Goal: Task Accomplishment & Management: Manage account settings

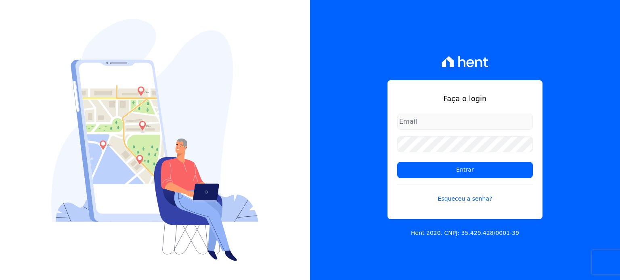
type input "raquel.almeida@cavazani.com.br"
click at [483, 179] on form "raquel.almeida@cavazani.com.br Entrar Esqueceu a senha?" at bounding box center [465, 163] width 136 height 99
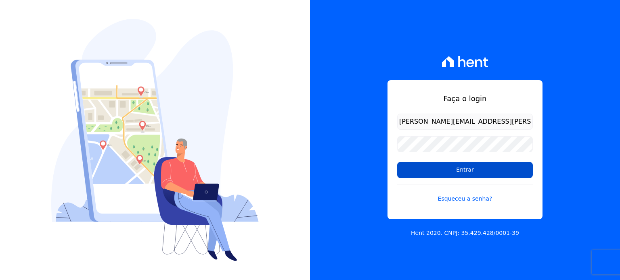
click at [483, 177] on input "Entrar" at bounding box center [465, 170] width 136 height 16
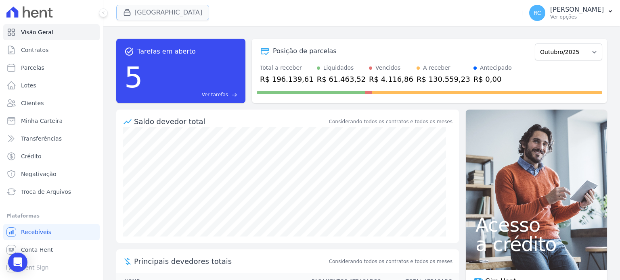
click at [151, 10] on button "Parque Dos Passaros" at bounding box center [162, 12] width 93 height 15
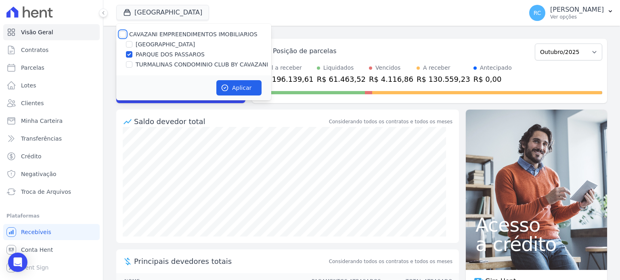
click at [121, 34] on input "CAVAZANI EMPREENDIMENTOS IMOBILIARIOS" at bounding box center [122, 34] width 6 height 6
checkbox input "true"
click at [257, 85] on button "Aplicar" at bounding box center [238, 87] width 45 height 15
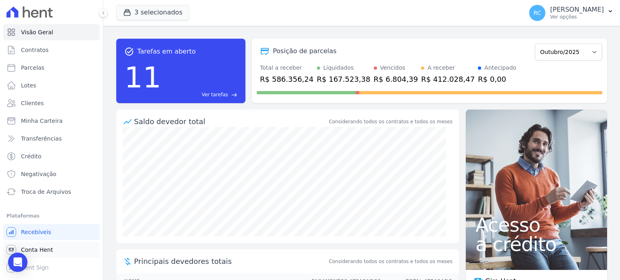
click at [52, 250] on link "Conta Hent" at bounding box center [51, 250] width 96 height 16
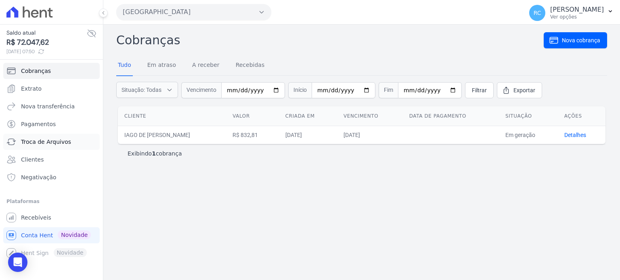
click at [47, 142] on span "Troca de Arquivos" at bounding box center [46, 142] width 50 height 8
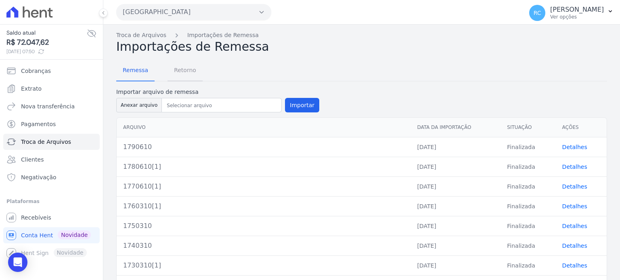
click at [174, 66] on span "Retorno" at bounding box center [185, 70] width 32 height 16
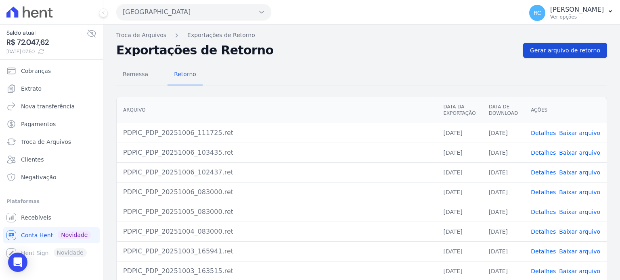
click at [576, 46] on span "Gerar arquivo de retorno" at bounding box center [565, 50] width 70 height 8
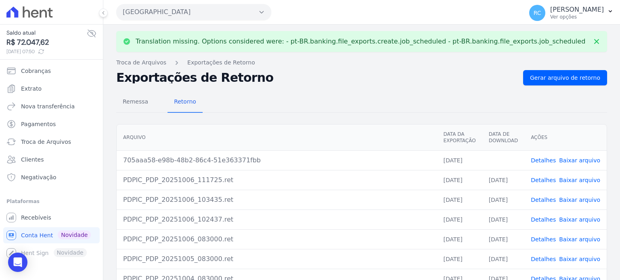
click at [575, 158] on link "Baixar arquivo" at bounding box center [579, 160] width 41 height 6
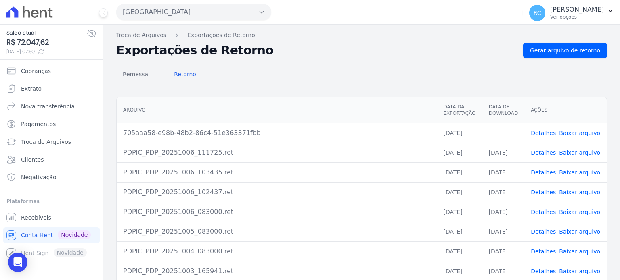
click at [178, 14] on button "Parque Dos Passaros" at bounding box center [193, 12] width 155 height 16
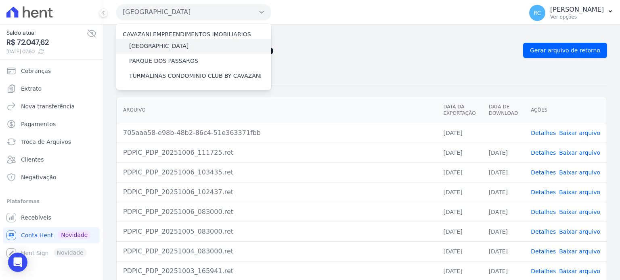
click at [163, 46] on label "[GEOGRAPHIC_DATA]" at bounding box center [158, 46] width 59 height 8
click at [0, 0] on input "[GEOGRAPHIC_DATA]" at bounding box center [0, 0] width 0 height 0
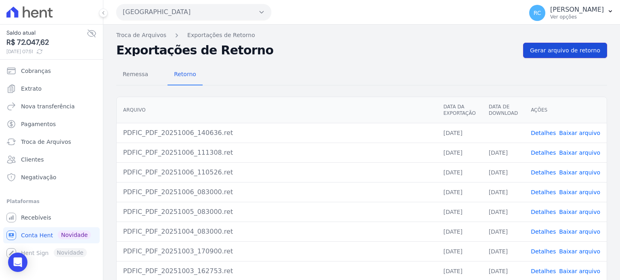
click at [568, 53] on span "Gerar arquivo de retorno" at bounding box center [565, 50] width 70 height 8
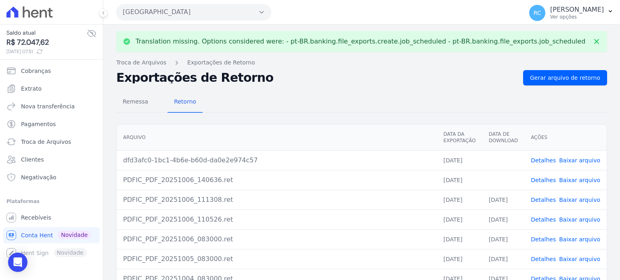
click at [586, 183] on link "Baixar arquivo" at bounding box center [579, 180] width 41 height 6
click at [578, 159] on link "Baixar arquivo" at bounding box center [579, 160] width 41 height 6
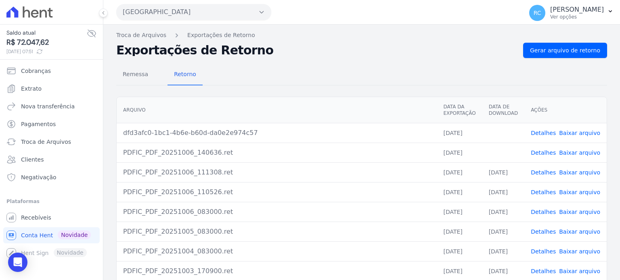
click at [206, 4] on button "Parque Das Flores" at bounding box center [193, 12] width 155 height 16
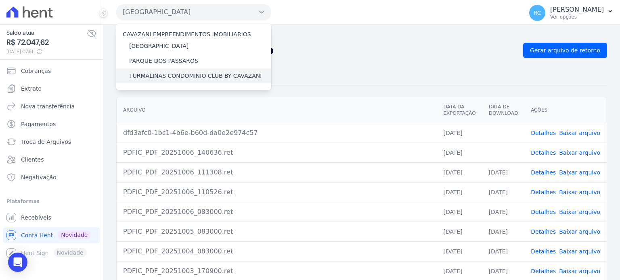
click at [181, 74] on label "TURMALINAS CONDOMINIO CLUB BY CAVAZANI" at bounding box center [195, 76] width 132 height 8
click at [0, 0] on input "TURMALINAS CONDOMINIO CLUB BY CAVAZANI" at bounding box center [0, 0] width 0 height 0
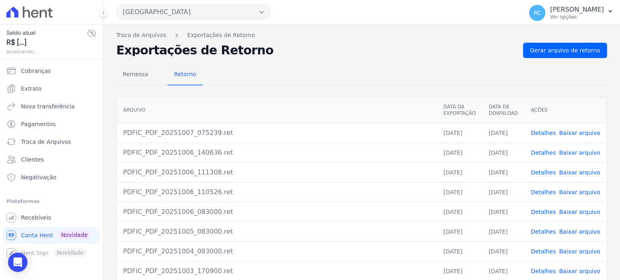
drag, startPoint x: 220, startPoint y: 30, endPoint x: 226, endPoint y: 17, distance: 13.9
click at [225, 22] on div "Parque Das Flores CAVAZANI EMPREENDIMENTOS IMOBILIARIOS PARQUE DAS FLORES PARQU…" at bounding box center [361, 140] width 517 height 280
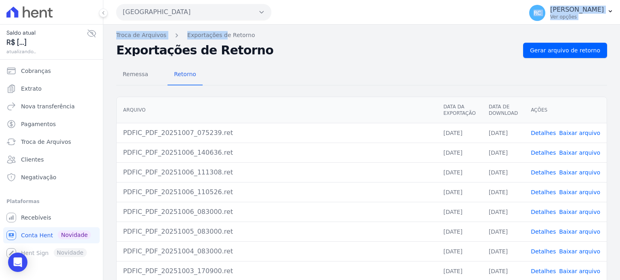
click at [226, 16] on button "Parque Das Flores" at bounding box center [193, 12] width 155 height 16
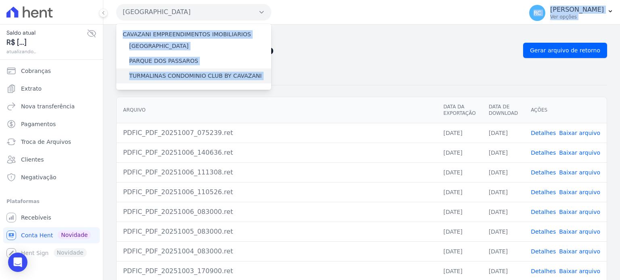
click at [161, 75] on label "TURMALINAS CONDOMINIO CLUB BY CAVAZANI" at bounding box center [195, 76] width 132 height 8
click at [0, 0] on input "TURMALINAS CONDOMINIO CLUB BY CAVAZANI" at bounding box center [0, 0] width 0 height 0
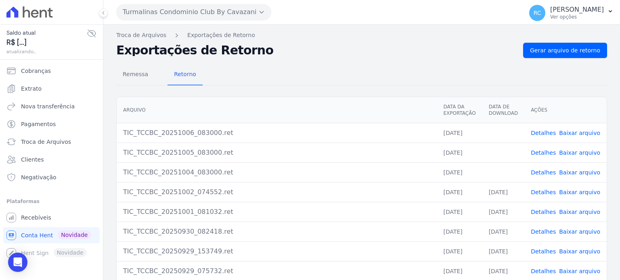
click at [575, 171] on link "Baixar arquivo" at bounding box center [579, 172] width 41 height 6
click at [575, 151] on link "Baixar arquivo" at bounding box center [579, 153] width 41 height 6
click at [580, 132] on link "Baixar arquivo" at bounding box center [579, 133] width 41 height 6
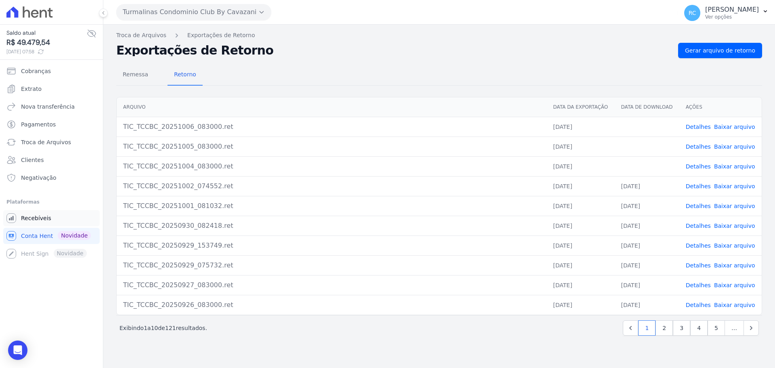
click at [40, 221] on span "Recebíveis" at bounding box center [36, 218] width 30 height 8
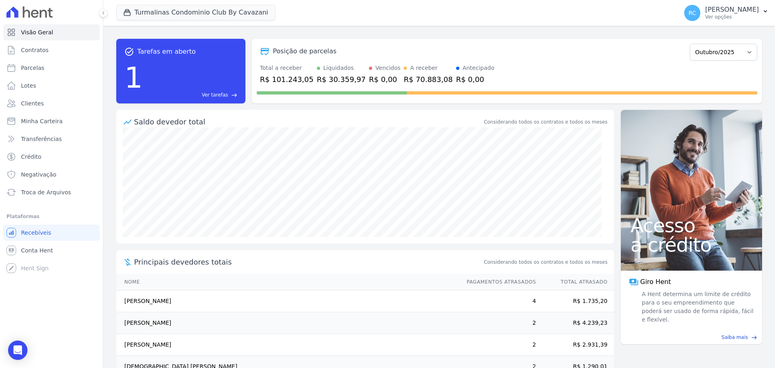
click at [222, 98] on span "Ver tarefas" at bounding box center [215, 94] width 26 height 7
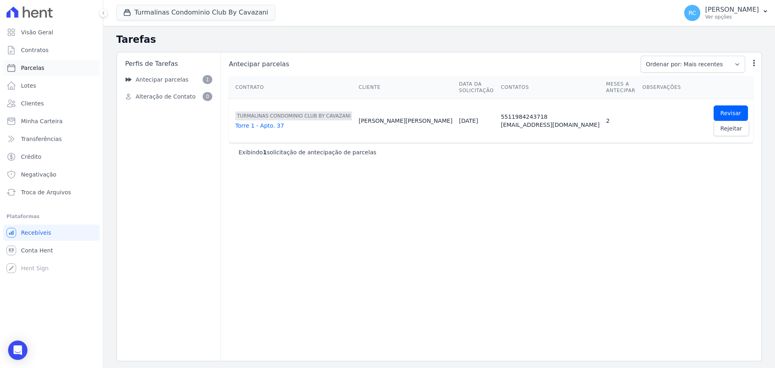
click at [52, 60] on link "Parcelas" at bounding box center [51, 68] width 96 height 16
select select
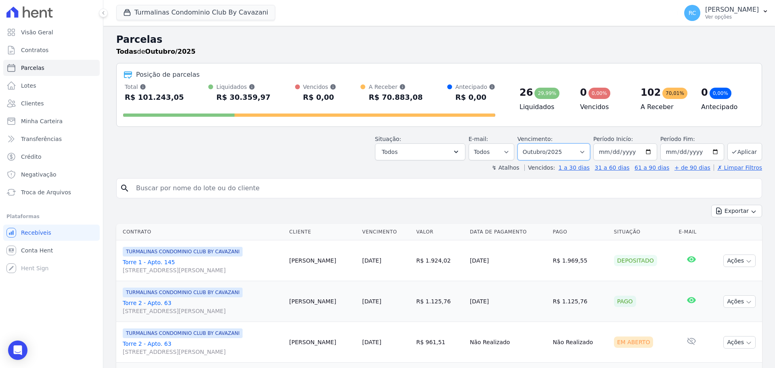
click at [571, 151] on select "Filtrar por período ──────── Todos os meses Agosto/2024 Setembro/2024 Outubro/2…" at bounding box center [553, 151] width 73 height 17
select select "date_range_filter"
click at [523, 143] on select "Filtrar por período ──────── Todos os meses Agosto/2024 Setembro/2024 Outubro/2…" at bounding box center [553, 151] width 73 height 17
click at [503, 149] on select "Todos Lido Não-lido" at bounding box center [492, 151] width 46 height 17
click at [446, 151] on button "Todos" at bounding box center [420, 151] width 90 height 17
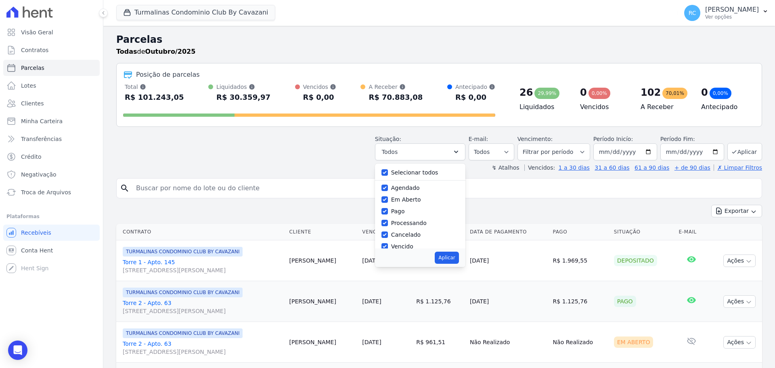
click at [402, 169] on label "Selecionar todos" at bounding box center [414, 172] width 47 height 6
click at [388, 169] on input "Selecionar todos" at bounding box center [384, 172] width 6 height 6
checkbox input "false"
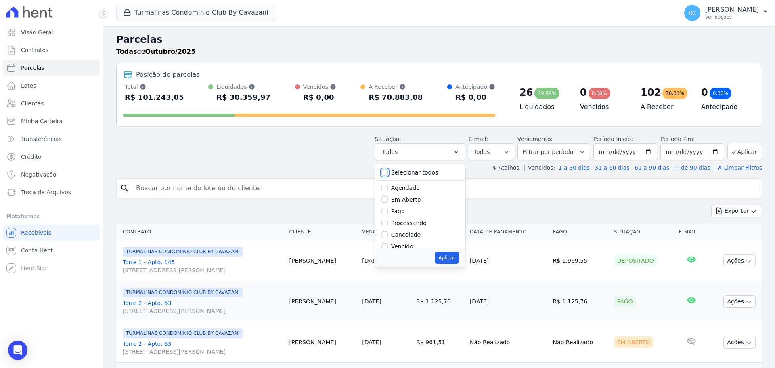
checkbox input "false"
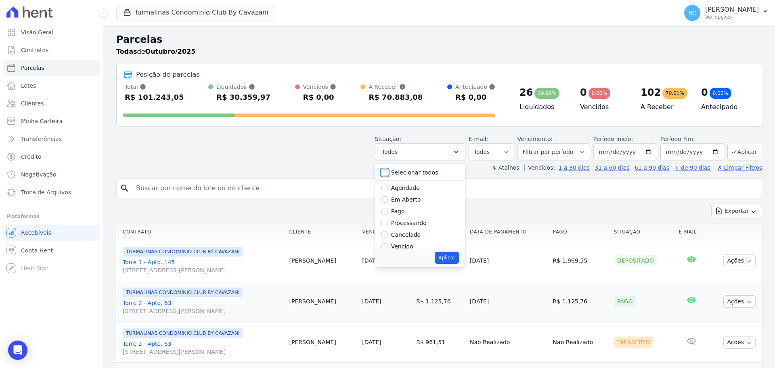
checkbox input "false"
click at [408, 208] on label "Vencido" at bounding box center [402, 206] width 22 height 6
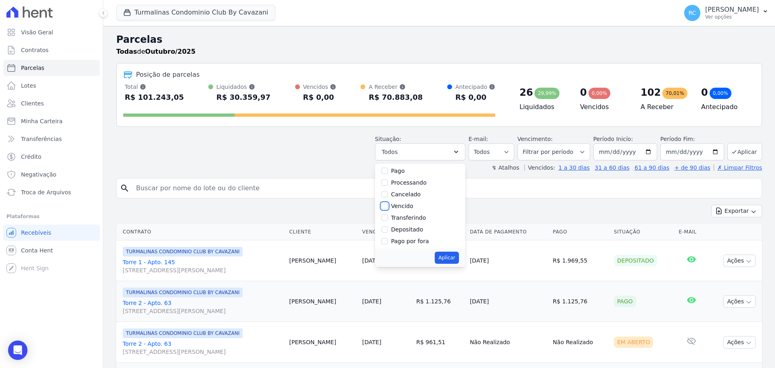
click at [388, 208] on input "Vencido" at bounding box center [384, 206] width 6 height 6
checkbox input "true"
click at [452, 259] on button "Aplicar" at bounding box center [447, 257] width 24 height 12
select select "overdue"
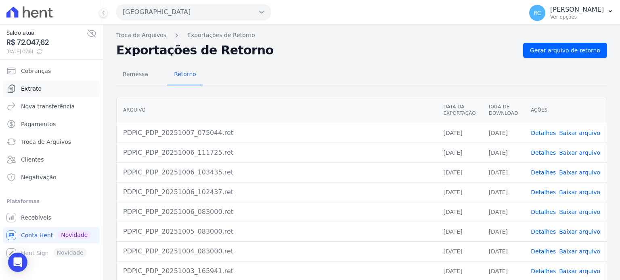
click at [60, 89] on link "Extrato" at bounding box center [51, 89] width 96 height 16
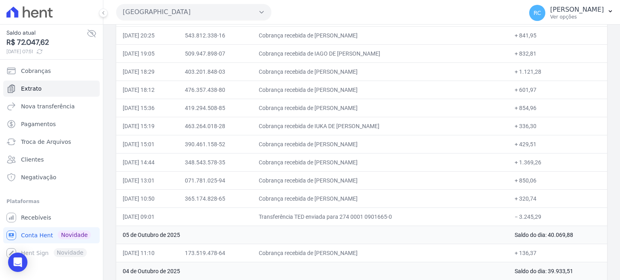
scroll to position [242, 0]
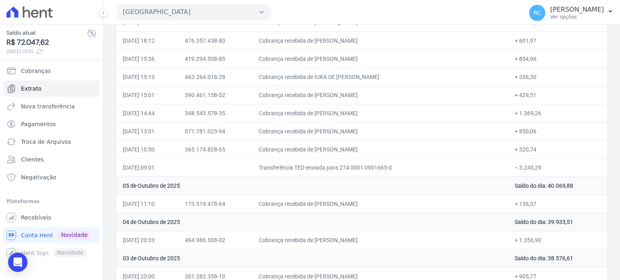
drag, startPoint x: 541, startPoint y: 164, endPoint x: 513, endPoint y: 170, distance: 28.6
click at [513, 170] on td "− 3.245,29" at bounding box center [557, 168] width 99 height 18
copy td "3.245,29"
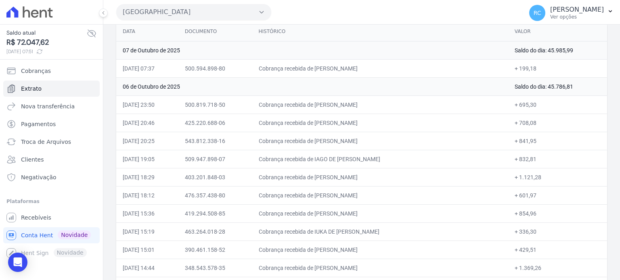
scroll to position [81, 0]
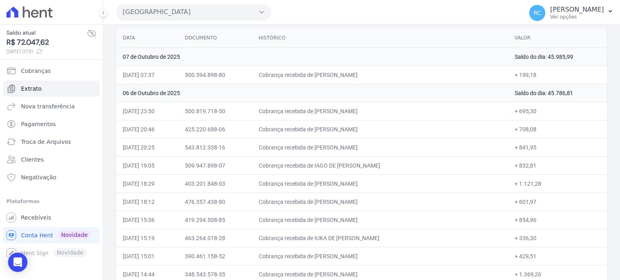
click at [186, 13] on button "Parque Dos Passaros" at bounding box center [193, 12] width 155 height 16
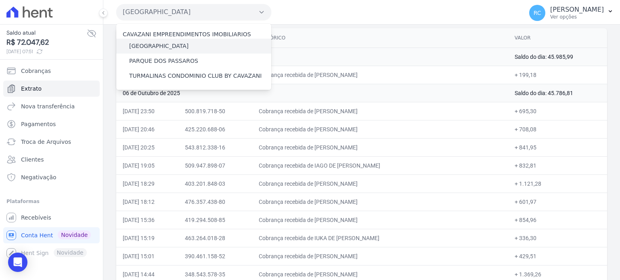
click at [168, 46] on label "[GEOGRAPHIC_DATA]" at bounding box center [158, 46] width 59 height 8
click at [0, 0] on input "[GEOGRAPHIC_DATA]" at bounding box center [0, 0] width 0 height 0
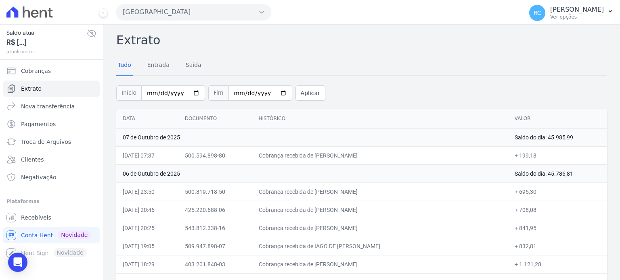
click at [182, 10] on button "Parque Dos Passaros" at bounding box center [193, 12] width 155 height 16
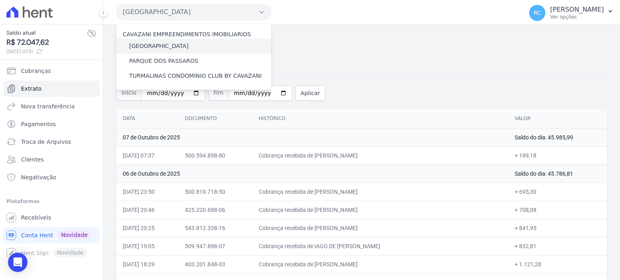
click at [169, 44] on label "[GEOGRAPHIC_DATA]" at bounding box center [158, 46] width 59 height 8
click at [0, 0] on input "[GEOGRAPHIC_DATA]" at bounding box center [0, 0] width 0 height 0
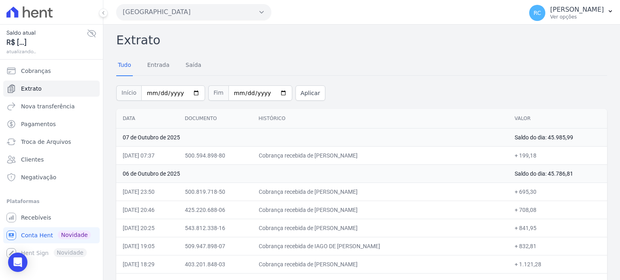
click at [205, 18] on button "Parque Dos Passaros" at bounding box center [193, 12] width 155 height 16
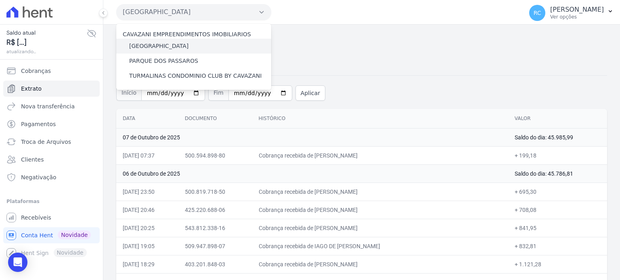
click at [171, 46] on label "[GEOGRAPHIC_DATA]" at bounding box center [158, 46] width 59 height 8
click at [0, 0] on input "[GEOGRAPHIC_DATA]" at bounding box center [0, 0] width 0 height 0
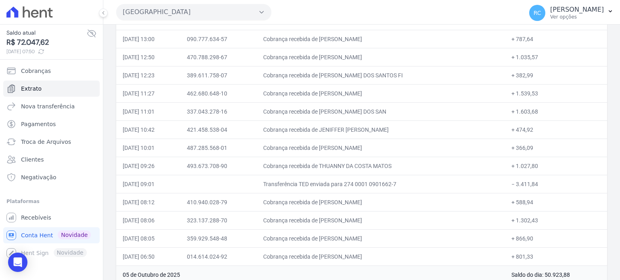
scroll to position [404, 0]
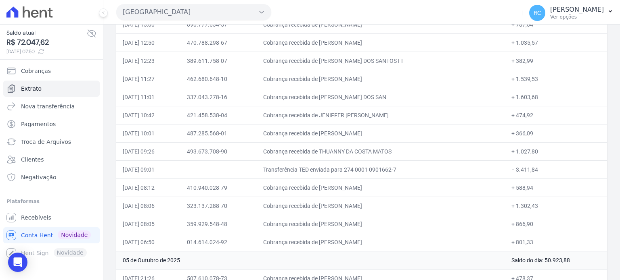
drag, startPoint x: 541, startPoint y: 169, endPoint x: 515, endPoint y: 173, distance: 26.1
click at [515, 173] on td "− 3.411,84" at bounding box center [556, 170] width 102 height 18
copy td "3.411,84"
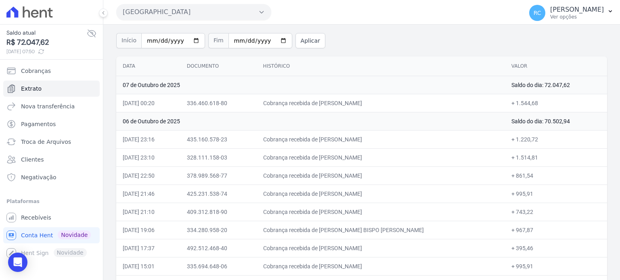
scroll to position [40, 0]
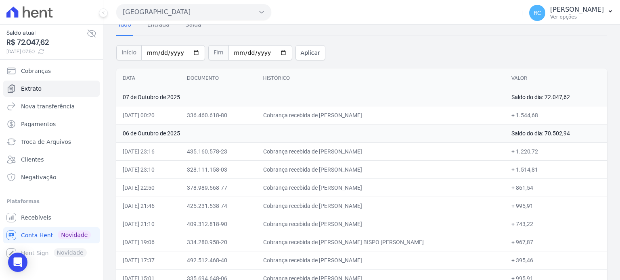
click at [186, 11] on button "Parque Das Flores" at bounding box center [193, 12] width 155 height 16
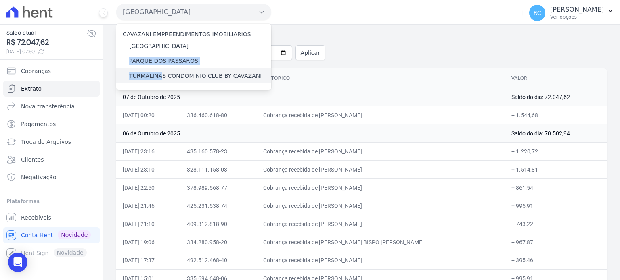
drag, startPoint x: 175, startPoint y: 63, endPoint x: 160, endPoint y: 75, distance: 19.5
click at [160, 75] on div "CAVAZANI EMPREENDIMENTOS IMOBILIARIOS PARQUE DAS FLORES PARQUE DOS PASSAROS TUR…" at bounding box center [193, 57] width 155 height 66
click at [230, 73] on label "TURMALINAS CONDOMINIO CLUB BY CAVAZANI" at bounding box center [195, 76] width 132 height 8
click at [0, 0] on input "TURMALINAS CONDOMINIO CLUB BY CAVAZANI" at bounding box center [0, 0] width 0 height 0
click at [205, 80] on label "TURMALINAS CONDOMINIO CLUB BY CAVAZANI" at bounding box center [195, 76] width 132 height 8
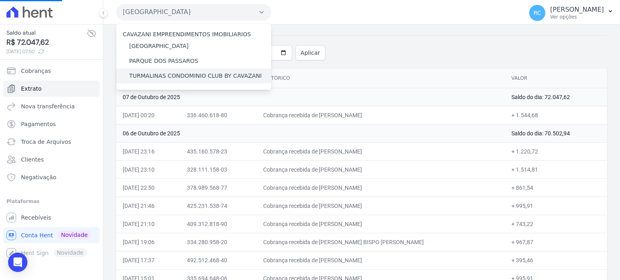
click at [0, 0] on input "TURMALINAS CONDOMINIO CLUB BY CAVAZANI" at bounding box center [0, 0] width 0 height 0
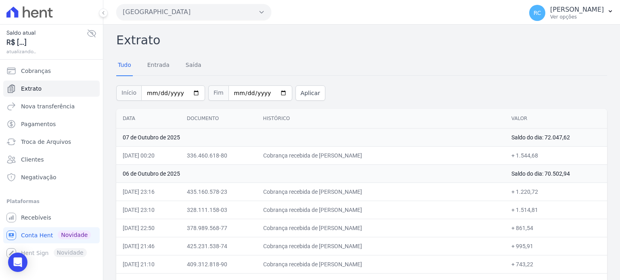
click at [197, 13] on button "Parque Das Flores" at bounding box center [193, 12] width 155 height 16
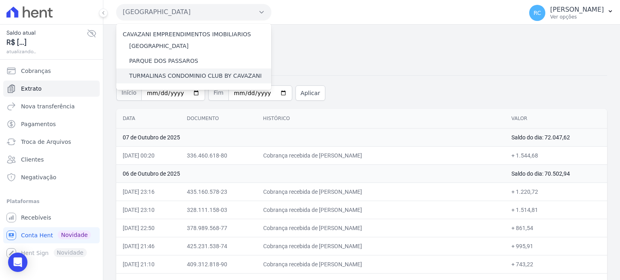
click at [150, 76] on label "TURMALINAS CONDOMINIO CLUB BY CAVAZANI" at bounding box center [195, 76] width 132 height 8
click at [0, 0] on input "TURMALINAS CONDOMINIO CLUB BY CAVAZANI" at bounding box center [0, 0] width 0 height 0
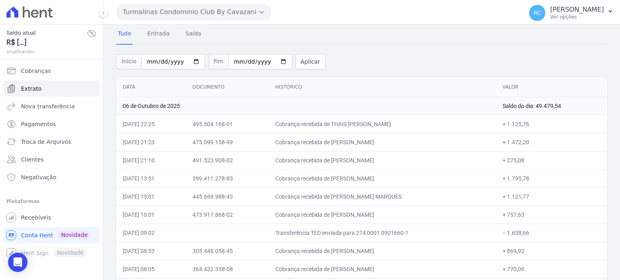
scroll to position [81, 0]
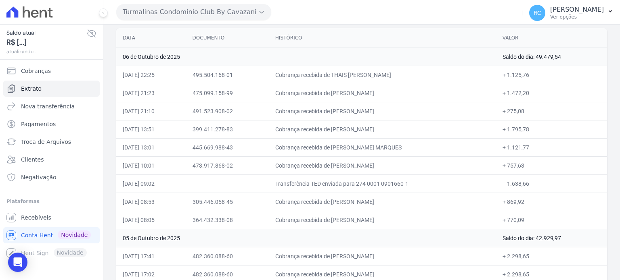
drag, startPoint x: 548, startPoint y: 184, endPoint x: 511, endPoint y: 190, distance: 37.3
click at [511, 190] on td "− 1.638,66" at bounding box center [551, 184] width 111 height 18
copy td "1.638,66"
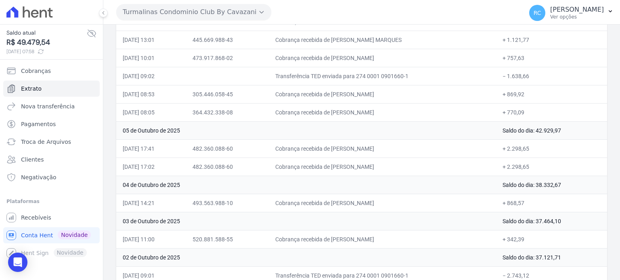
scroll to position [202, 0]
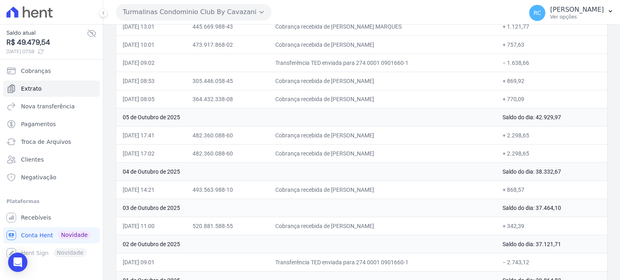
drag, startPoint x: 405, startPoint y: 195, endPoint x: 338, endPoint y: 192, distance: 67.0
click at [338, 192] on td "Cobrança recebida de SABRINA FRANCISCO DE ALMEIDA" at bounding box center [382, 190] width 227 height 18
copy td "SABRINA FRANCISCO DE ALMEID"
drag, startPoint x: 404, startPoint y: 97, endPoint x: 338, endPoint y: 105, distance: 65.9
click at [338, 105] on td "Cobrança recebida de PALOMA SOARES RODRIGUES" at bounding box center [382, 99] width 227 height 18
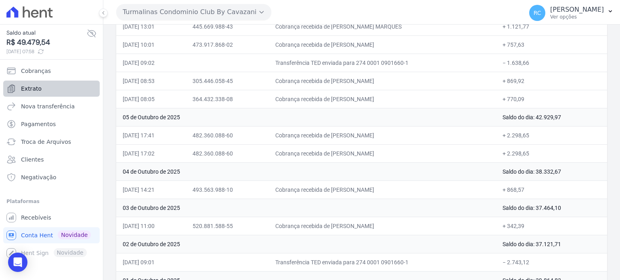
copy td "PALOMA SOARES RODRIG"
drag, startPoint x: 410, startPoint y: 78, endPoint x: 339, endPoint y: 80, distance: 71.9
click at [339, 80] on td "Cobrança recebida de ALESSANDRA OLIVEIRA DA SILVA" at bounding box center [382, 81] width 227 height 18
copy td "ALESSANDRA OLIVEIRA DA S"
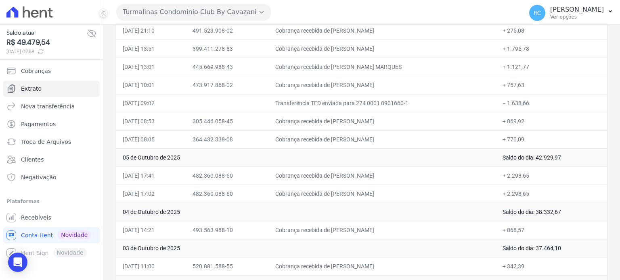
scroll to position [121, 0]
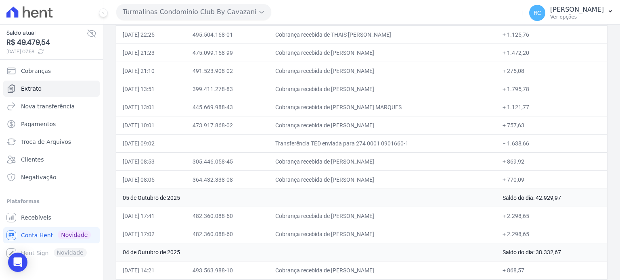
drag, startPoint x: 393, startPoint y: 123, endPoint x: 338, endPoint y: 127, distance: 55.4
click at [338, 127] on td "Cobrança recebida de VITO SOARES FERREIRA" at bounding box center [382, 125] width 227 height 18
copy td "VITO SOARES FERREI"
drag, startPoint x: 398, startPoint y: 100, endPoint x: 338, endPoint y: 111, distance: 60.6
click at [338, 111] on td "Cobrança recebida de JONATA CECHINI MARQUES" at bounding box center [382, 107] width 227 height 18
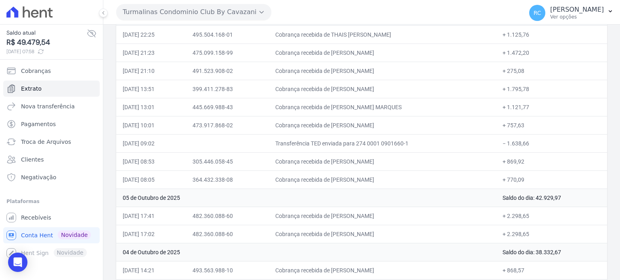
copy td "JONATA CECHINI MARQ"
drag, startPoint x: 399, startPoint y: 87, endPoint x: 338, endPoint y: 96, distance: 61.5
click at [338, 96] on td "Cobrança recebida de STEFANY WILCZAK BARBOSA" at bounding box center [382, 89] width 227 height 18
copy td "STEFANY WILCZAK BAR"
drag, startPoint x: 388, startPoint y: 70, endPoint x: 339, endPoint y: 72, distance: 49.7
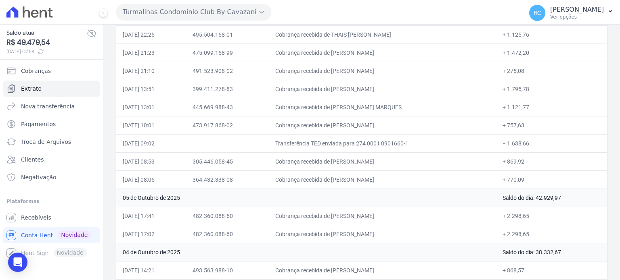
click at [339, 72] on td "Cobrança recebida de KALYNNE SILVA PEREIRA" at bounding box center [382, 71] width 227 height 18
copy td "KALYNNE SILVA PER"
drag, startPoint x: 397, startPoint y: 64, endPoint x: 392, endPoint y: 66, distance: 5.6
drag, startPoint x: 392, startPoint y: 66, endPoint x: 357, endPoint y: 61, distance: 35.5
click at [356, 61] on tbody "06 de Outubro de 2025 Saldo do dia: 49.479,54 06/10/2025, 22:25 495.504.168-01 …" at bounding box center [361, 225] width 491 height 436
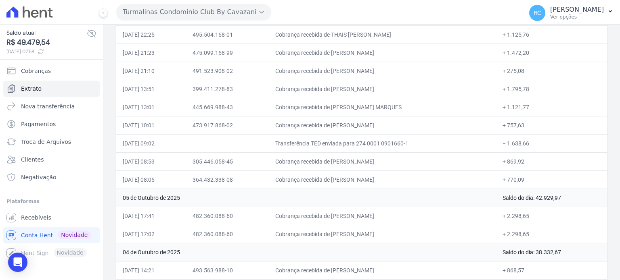
click at [392, 74] on td "Cobrança recebida de KALYNNE SILVA PEREIRA" at bounding box center [382, 71] width 227 height 18
drag, startPoint x: 412, startPoint y: 46, endPoint x: 339, endPoint y: 49, distance: 73.1
click at [339, 49] on td "Cobrança recebida de ADSON JUNIOR DA SILVA SANTOS" at bounding box center [382, 53] width 227 height 18
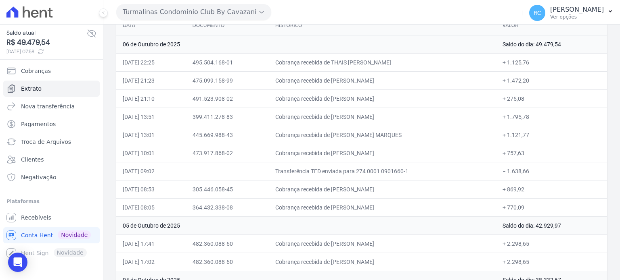
scroll to position [81, 0]
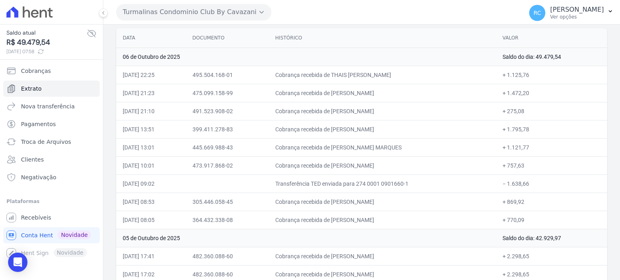
drag, startPoint x: 418, startPoint y: 73, endPoint x: 339, endPoint y: 80, distance: 79.7
click at [339, 80] on td "Cobrança recebida de THAIS APARECIDA SANTOS SILVA" at bounding box center [382, 75] width 227 height 18
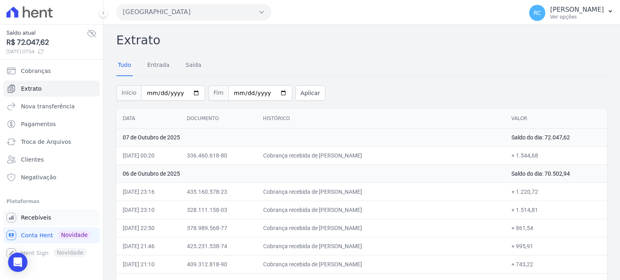
click at [66, 216] on link "Recebíveis" at bounding box center [51, 218] width 96 height 16
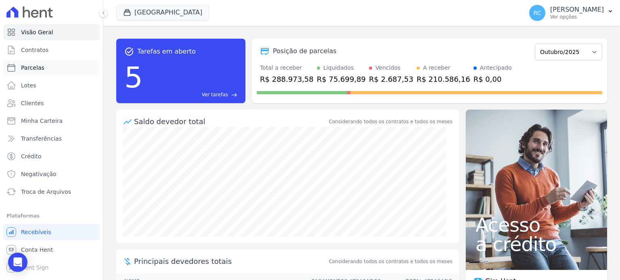
click at [44, 61] on link "Parcelas" at bounding box center [51, 68] width 96 height 16
click at [39, 71] on span "Parcelas" at bounding box center [32, 68] width 23 height 8
select select
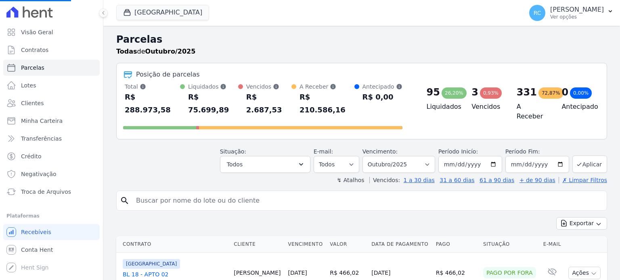
select select
click at [204, 193] on input "search" at bounding box center [367, 201] width 472 height 16
paste input "MILENA SILVA DA COSTA"
type input "MILENA SILVA DA COSTA"
select select
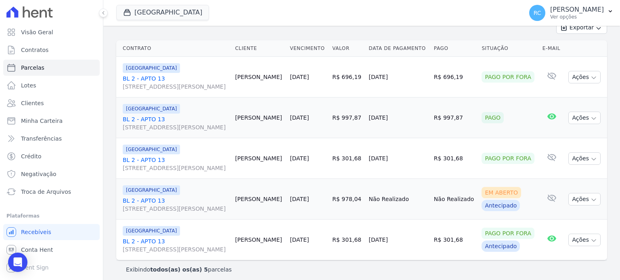
scroll to position [118, 0]
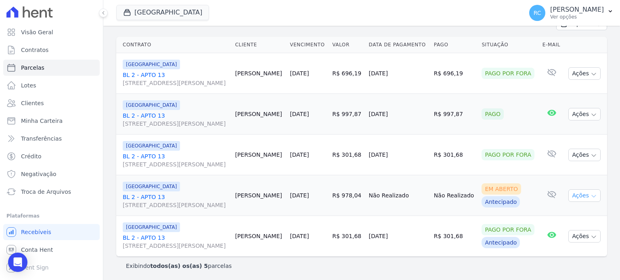
click at [590, 195] on icon "button" at bounding box center [593, 196] width 6 height 6
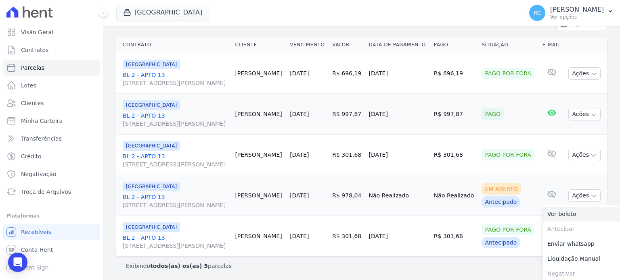
click at [570, 211] on link "Ver boleto" at bounding box center [580, 214] width 77 height 15
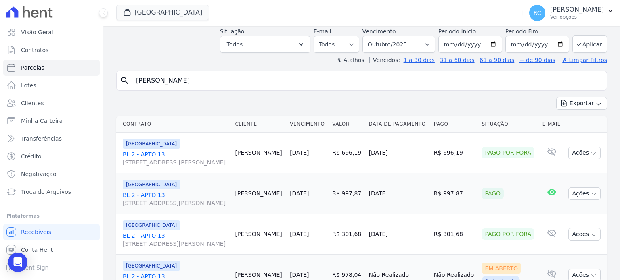
scroll to position [38, 0]
click at [157, 13] on button "Parque Das Flores" at bounding box center [162, 12] width 93 height 15
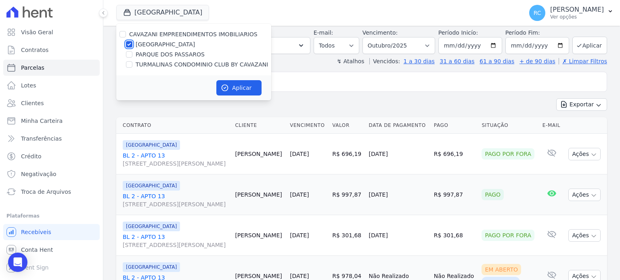
click at [130, 42] on input "[GEOGRAPHIC_DATA]" at bounding box center [129, 44] width 6 height 6
checkbox input "false"
click at [163, 36] on label "CAVAZANI EMPREENDIMENTOS IMOBILIARIOS" at bounding box center [193, 34] width 128 height 6
click at [126, 36] on input "CAVAZANI EMPREENDIMENTOS IMOBILIARIOS" at bounding box center [122, 34] width 6 height 6
checkbox input "true"
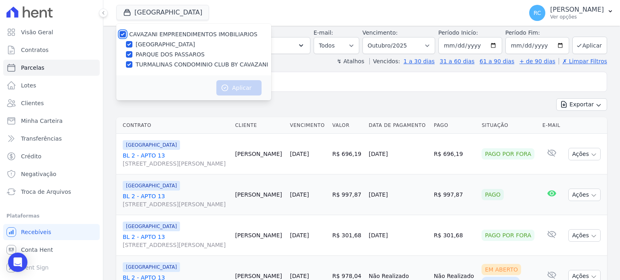
checkbox input "true"
click at [163, 36] on label "CAVAZANI EMPREENDIMENTOS IMOBILIARIOS" at bounding box center [193, 34] width 128 height 6
click at [126, 36] on input "CAVAZANI EMPREENDIMENTOS IMOBILIARIOS" at bounding box center [122, 34] width 6 height 6
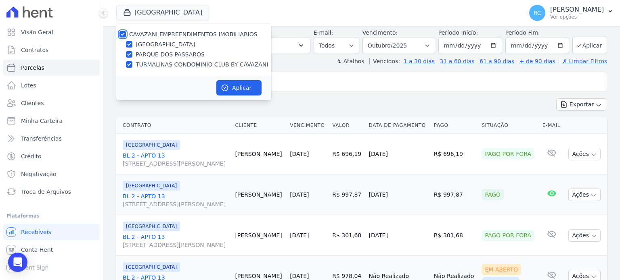
checkbox input "false"
click at [176, 67] on label "TURMALINAS CONDOMINIO CLUB BY CAVAZANI" at bounding box center [202, 65] width 132 height 8
click at [132, 67] on input "TURMALINAS CONDOMINIO CLUB BY CAVAZANI" at bounding box center [129, 64] width 6 height 6
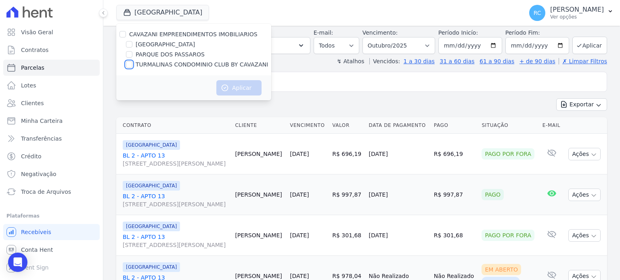
checkbox input "true"
click at [238, 90] on button "Aplicar" at bounding box center [238, 87] width 45 height 15
select select
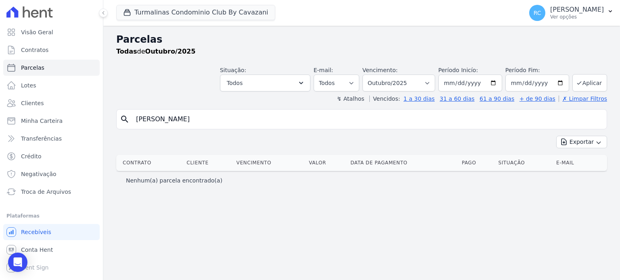
drag, startPoint x: 237, startPoint y: 123, endPoint x: 101, endPoint y: 123, distance: 136.0
click at [236, 123] on input "MILENA SILVA DA COSTA" at bounding box center [367, 119] width 472 height 16
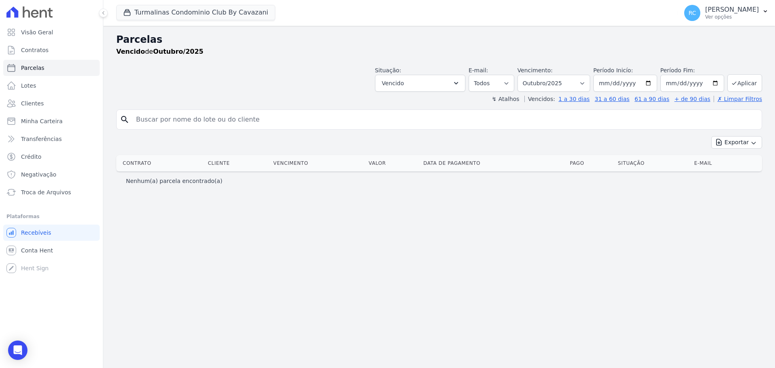
select select
click at [577, 84] on select "Filtrar por período ──────── Todos os meses Agosto/2024 Setembro/2024 Outubro/2…" at bounding box center [553, 83] width 73 height 17
click at [529, 75] on select "Filtrar por período ──────── Todos os meses Agosto/2024 Setembro/2024 Outubro/2…" at bounding box center [553, 83] width 73 height 17
click at [575, 77] on select "Filtrar por período ──────── Todos os meses Agosto/2024 Setembro/2024 Outubro/2…" at bounding box center [553, 83] width 73 height 17
select select "all"
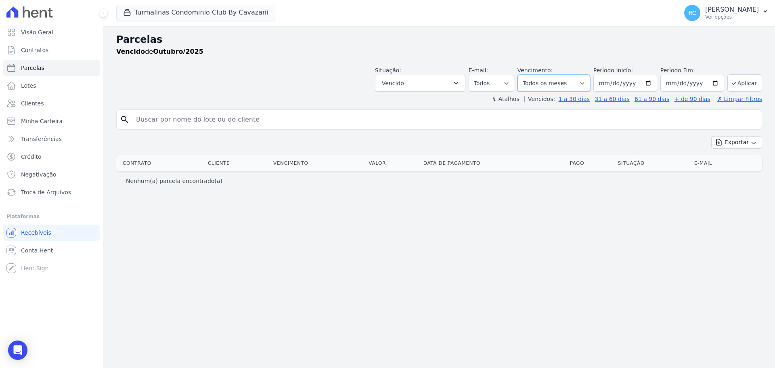
click at [529, 75] on select "Filtrar por período ──────── Todos os meses Agosto/2024 Setembro/2024 Outubro/2…" at bounding box center [553, 83] width 73 height 17
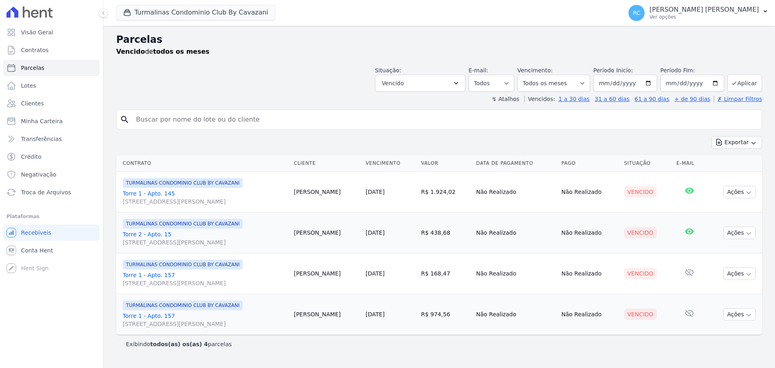
select select
click at [204, 9] on button "Turmalinas Condominio Club By Cavazani" at bounding box center [195, 12] width 159 height 15
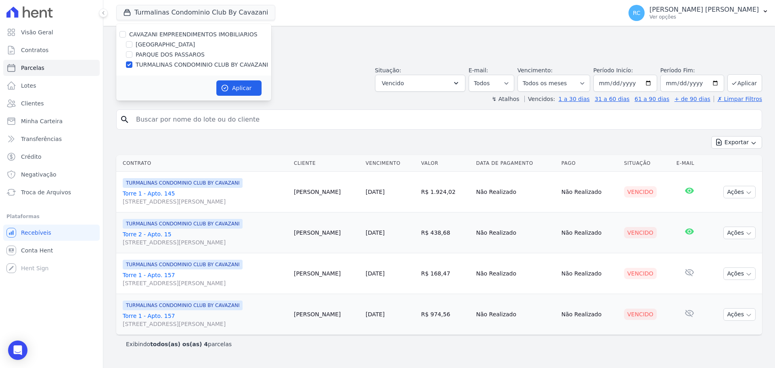
click at [119, 37] on div at bounding box center [122, 34] width 6 height 8
click at [126, 34] on div "CAVAZANI EMPREENDIMENTOS IMOBILIARIOS" at bounding box center [193, 34] width 155 height 8
click at [125, 34] on input "CAVAZANI EMPREENDIMENTOS IMOBILIARIOS" at bounding box center [122, 34] width 6 height 6
checkbox input "true"
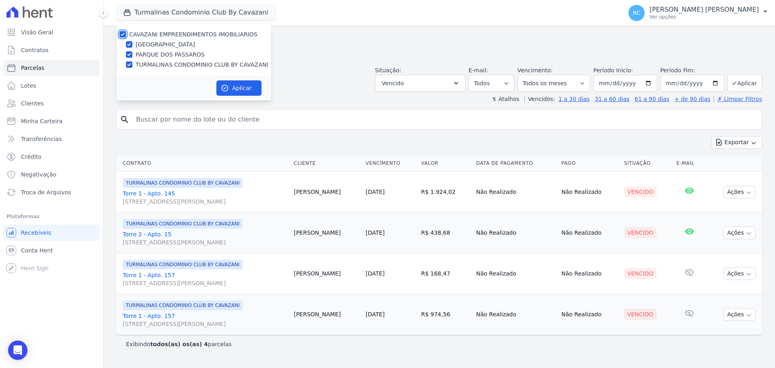
checkbox input "true"
click at [228, 89] on icon "button" at bounding box center [225, 88] width 8 height 8
select select
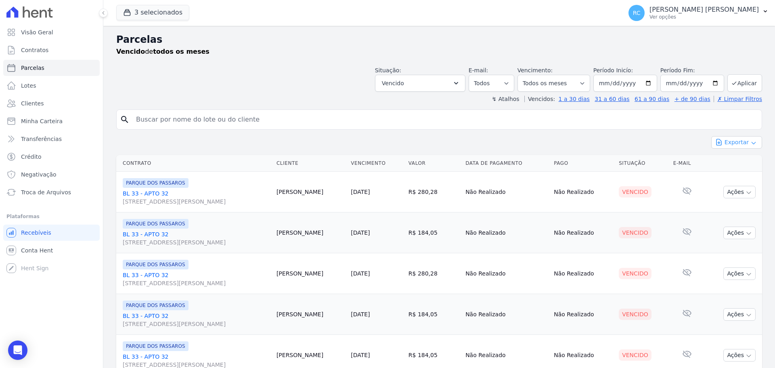
click at [737, 144] on button "Exportar" at bounding box center [736, 142] width 51 height 13
click at [723, 172] on span "Exportar CSV" at bounding box center [735, 175] width 43 height 8
click at [310, 142] on div "Exportar Exportar PDF Exportar CSV" at bounding box center [439, 145] width 646 height 19
drag, startPoint x: 286, startPoint y: 91, endPoint x: 272, endPoint y: 112, distance: 24.7
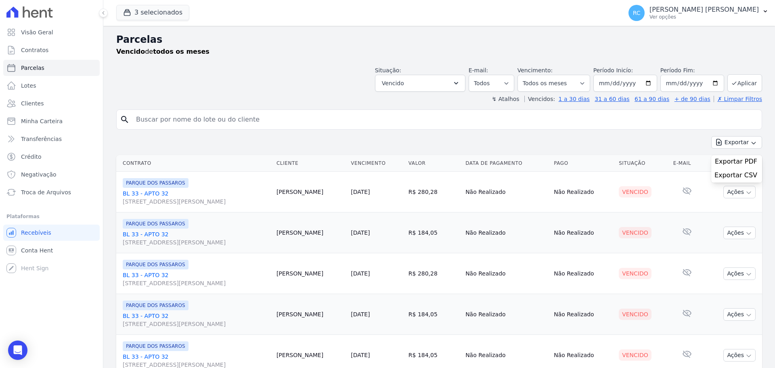
click at [269, 116] on input "search" at bounding box center [444, 119] width 627 height 16
paste input "AGRIMALDO [PERSON_NAME] [PERSON_NAME]"
type input "AGRIMALDO [PERSON_NAME] [PERSON_NAME]"
select select
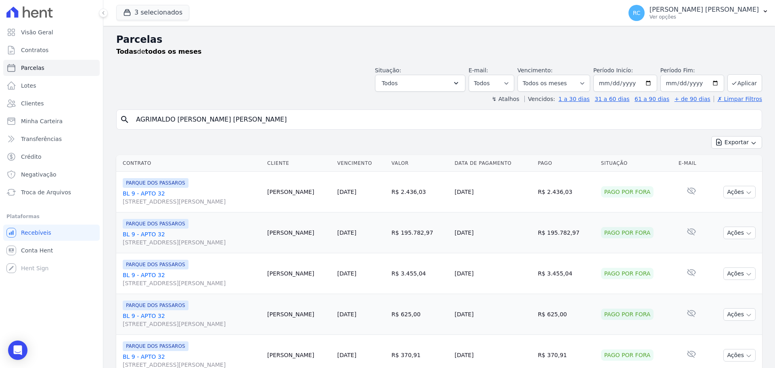
drag, startPoint x: 260, startPoint y: 115, endPoint x: 0, endPoint y: 129, distance: 260.7
click at [0, 129] on div "Visão Geral Contratos [GEOGRAPHIC_DATA] Lotes Clientes Minha Carteira Transferê…" at bounding box center [387, 184] width 775 height 368
paste input "lvaro [PERSON_NAME] [PERSON_NAME] [PERSON_NAME]"
type input "[PERSON_NAME] [PERSON_NAME]"
select select
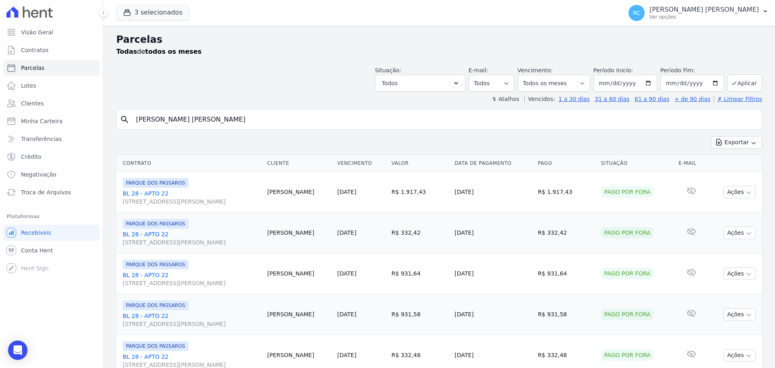
drag, startPoint x: 117, startPoint y: 123, endPoint x: 0, endPoint y: 130, distance: 117.6
click at [0, 130] on div "Visão Geral Contratos [GEOGRAPHIC_DATA] Lotes Clientes Minha Carteira Transferê…" at bounding box center [387, 184] width 775 height 368
paste input "NDERSON [PERSON_NAME] [PERSON_NAME]"
type input "[PERSON_NAME] [PERSON_NAME] [PERSON_NAME]"
select select
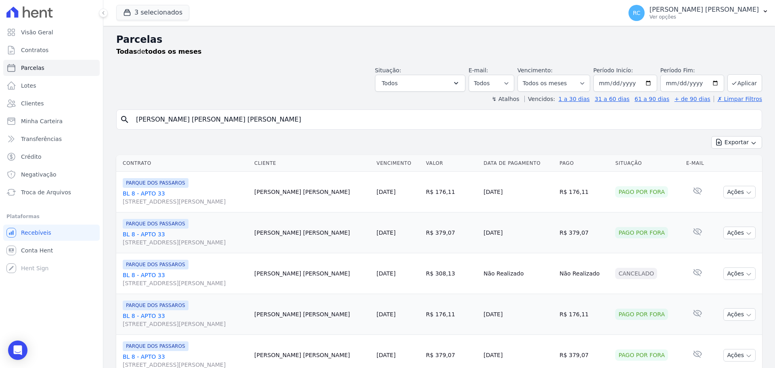
drag, startPoint x: 264, startPoint y: 112, endPoint x: 0, endPoint y: 139, distance: 264.9
click at [0, 139] on div "Visão Geral Contratos [GEOGRAPHIC_DATA] Lotes Clientes Minha Carteira Transferê…" at bounding box center [387, 184] width 775 height 368
paste input "[PERSON_NAME] [PERSON_NAME]"
type input "[PERSON_NAME] [PERSON_NAME]"
select select
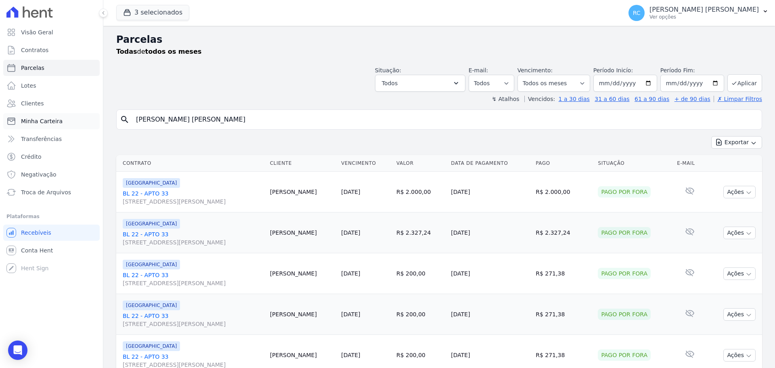
drag, startPoint x: 252, startPoint y: 111, endPoint x: 6, endPoint y: 128, distance: 246.7
click at [0, 132] on div "Visão Geral Contratos [GEOGRAPHIC_DATA] Lotes Clientes Minha Carteira Transferê…" at bounding box center [387, 184] width 775 height 368
paste input "[PERSON_NAME] [PERSON_NAME]"
type input "[PERSON_NAME] [PERSON_NAME]"
select select
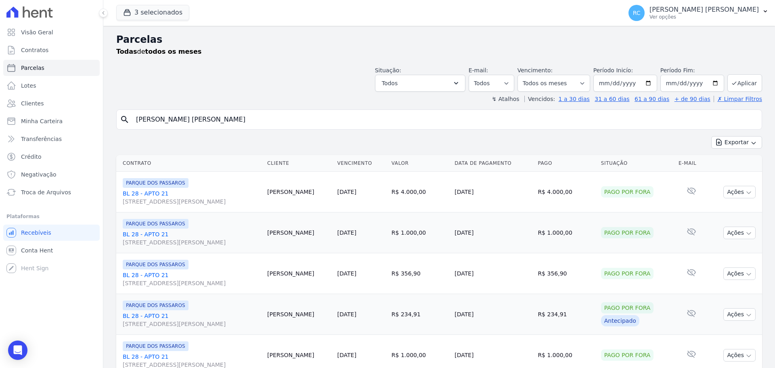
drag, startPoint x: 243, startPoint y: 119, endPoint x: 1, endPoint y: 134, distance: 242.2
click at [0, 138] on div "Visão Geral Contratos [GEOGRAPHIC_DATA] Lotes Clientes Minha Carteira Transferê…" at bounding box center [387, 184] width 775 height 368
paste input "[PERSON_NAME]"
type input "[PERSON_NAME] [PERSON_NAME]"
select select
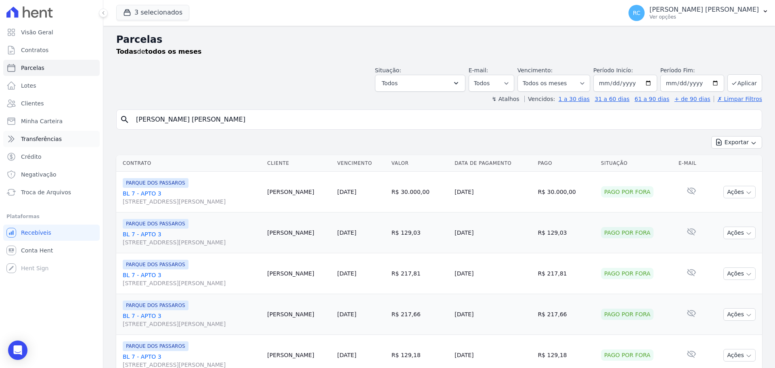
drag, startPoint x: 259, startPoint y: 120, endPoint x: 10, endPoint y: 140, distance: 249.4
click at [10, 140] on div "Visão Geral Contratos [GEOGRAPHIC_DATA] Lotes Clientes Minha Carteira Transferê…" at bounding box center [387, 184] width 775 height 368
paste input "[PERSON_NAME] NOBRE [PERSON_NAME]"
type input "[PERSON_NAME] NOBRE [PERSON_NAME]"
select select
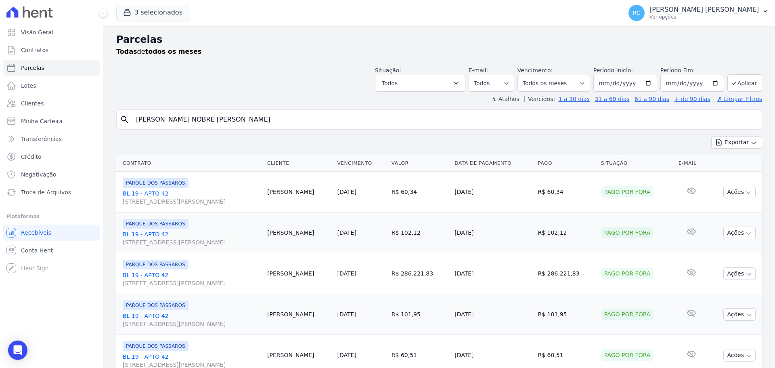
drag, startPoint x: 259, startPoint y: 113, endPoint x: 0, endPoint y: 147, distance: 261.3
click at [16, 132] on div "Visão Geral Contratos [GEOGRAPHIC_DATA] Lotes Clientes Minha Carteira Transferê…" at bounding box center [387, 184] width 775 height 368
paste input "[PERSON_NAME]"
type input "[PERSON_NAME]"
select select
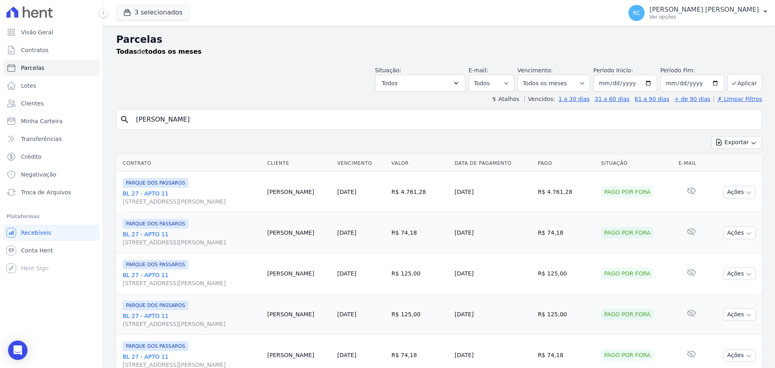
drag, startPoint x: 258, startPoint y: 117, endPoint x: 220, endPoint y: 114, distance: 38.0
click at [220, 114] on input "[PERSON_NAME]" at bounding box center [444, 119] width 627 height 16
click at [241, 122] on input "[PERSON_NAME]" at bounding box center [444, 119] width 627 height 16
drag, startPoint x: 248, startPoint y: 116, endPoint x: 7, endPoint y: 108, distance: 240.6
click at [7, 108] on div "Visão Geral Contratos [GEOGRAPHIC_DATA] Lotes Clientes Minha Carteira Transferê…" at bounding box center [387, 184] width 775 height 368
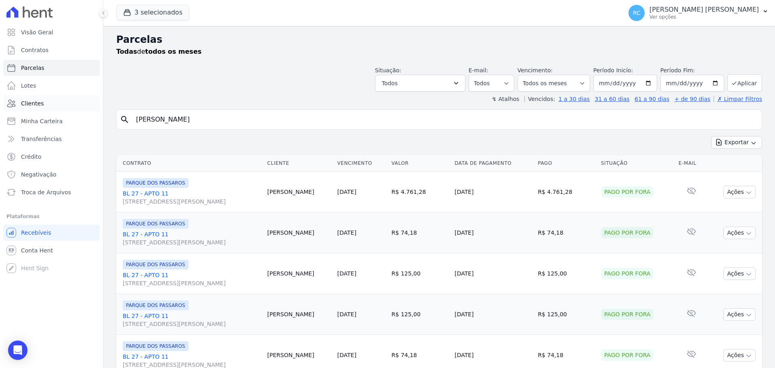
paste input "[PERSON_NAME]"
type input "[PERSON_NAME]"
select select
drag, startPoint x: 243, startPoint y: 113, endPoint x: 0, endPoint y: 112, distance: 243.3
click at [0, 114] on div "Visão Geral Contratos [GEOGRAPHIC_DATA] Lotes Clientes Minha Carteira Transferê…" at bounding box center [387, 184] width 775 height 368
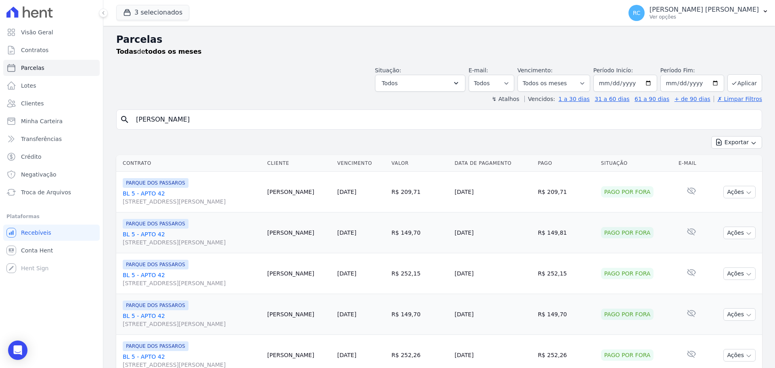
paste input "[PERSON_NAME] [PERSON_NAME] DO [PERSON_NAME]"
type input "[PERSON_NAME] [PERSON_NAME] DO [PERSON_NAME]"
select select
drag, startPoint x: 127, startPoint y: 113, endPoint x: 0, endPoint y: 107, distance: 127.3
click at [0, 108] on div "Visão Geral Contratos [GEOGRAPHIC_DATA] Lotes Clientes Minha Carteira Transferê…" at bounding box center [387, 184] width 775 height 368
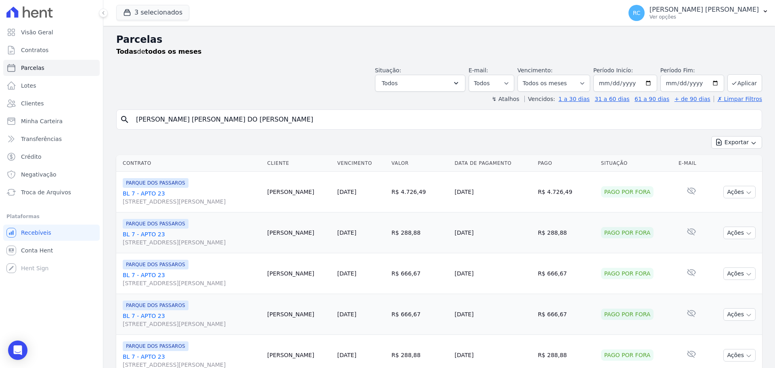
paste input "[PERSON_NAME] [PERSON_NAME]"
type input "[PERSON_NAME] [PERSON_NAME]"
select select
drag, startPoint x: 268, startPoint y: 114, endPoint x: 0, endPoint y: 124, distance: 268.2
click at [0, 124] on div "Visão Geral Contratos [GEOGRAPHIC_DATA] Lotes Clientes Minha Carteira Transferê…" at bounding box center [387, 184] width 775 height 368
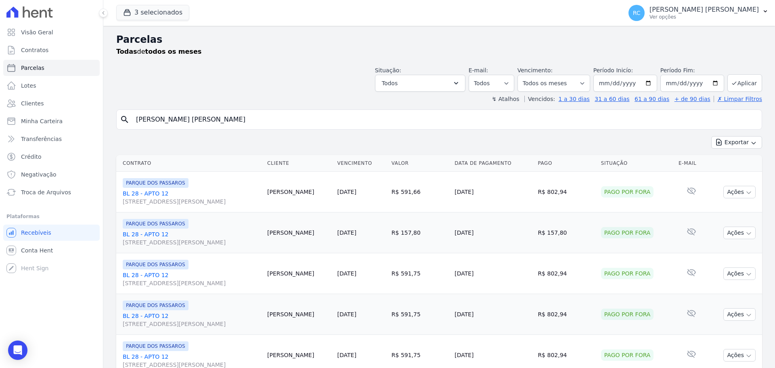
paste input "[PERSON_NAME]"
type input "[PERSON_NAME]"
select select
paste input "[PERSON_NAME] DOS [PERSON_NAME]"
drag, startPoint x: 153, startPoint y: 124, endPoint x: 118, endPoint y: 122, distance: 34.3
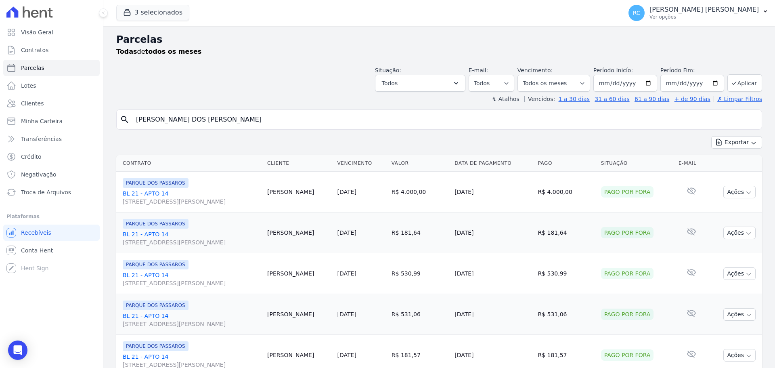
click at [17, 143] on div "Visão Geral Contratos [GEOGRAPHIC_DATA] Lotes Clientes Minha Carteira Transferê…" at bounding box center [387, 184] width 775 height 368
type input "[PERSON_NAME] DOS [PERSON_NAME]"
select select
drag, startPoint x: 250, startPoint y: 120, endPoint x: 0, endPoint y: 128, distance: 249.9
click at [0, 126] on div "Visão Geral Contratos [GEOGRAPHIC_DATA] Lotes Clientes Minha Carteira Transferê…" at bounding box center [387, 184] width 775 height 368
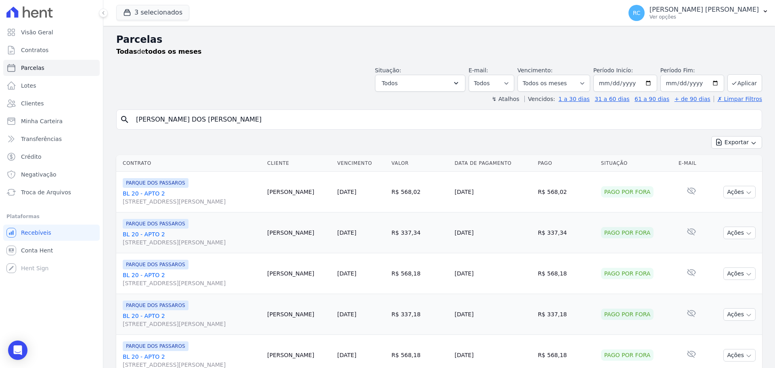
paste input "[PERSON_NAME] [PERSON_NAME]"
type input "[PERSON_NAME] [PERSON_NAME]"
select select
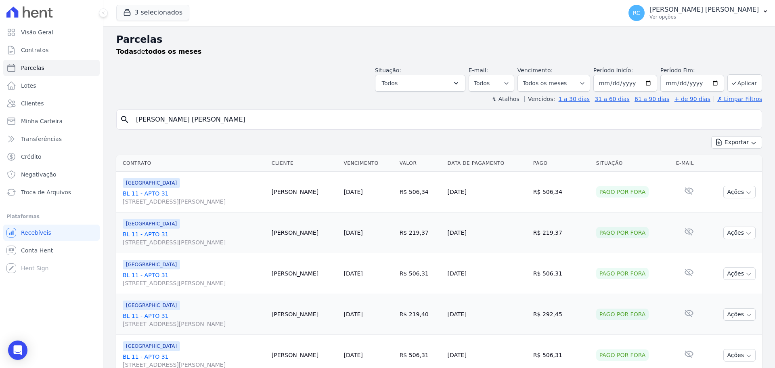
drag, startPoint x: 230, startPoint y: 111, endPoint x: 236, endPoint y: 115, distance: 7.8
click at [231, 113] on div "search [PERSON_NAME] [PERSON_NAME]" at bounding box center [439, 119] width 646 height 20
drag, startPoint x: 236, startPoint y: 115, endPoint x: 0, endPoint y: 126, distance: 235.9
click at [0, 126] on div "Visão Geral Contratos [GEOGRAPHIC_DATA] Lotes Clientes Minha Carteira Transferê…" at bounding box center [387, 184] width 775 height 368
paste input "[PERSON_NAME] [PERSON_NAME] [PERSON_NAME] [PERSON_NAME]"
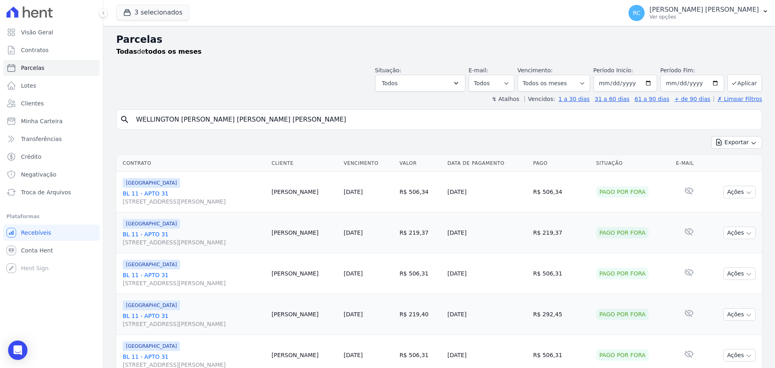
type input "WELLINGTON [PERSON_NAME] [PERSON_NAME] [PERSON_NAME],"
select select
click at [311, 116] on input "WELLINGTON [PERSON_NAME] [PERSON_NAME] [PERSON_NAME]" at bounding box center [444, 119] width 627 height 16
select select
